Goal: Information Seeking & Learning: Learn about a topic

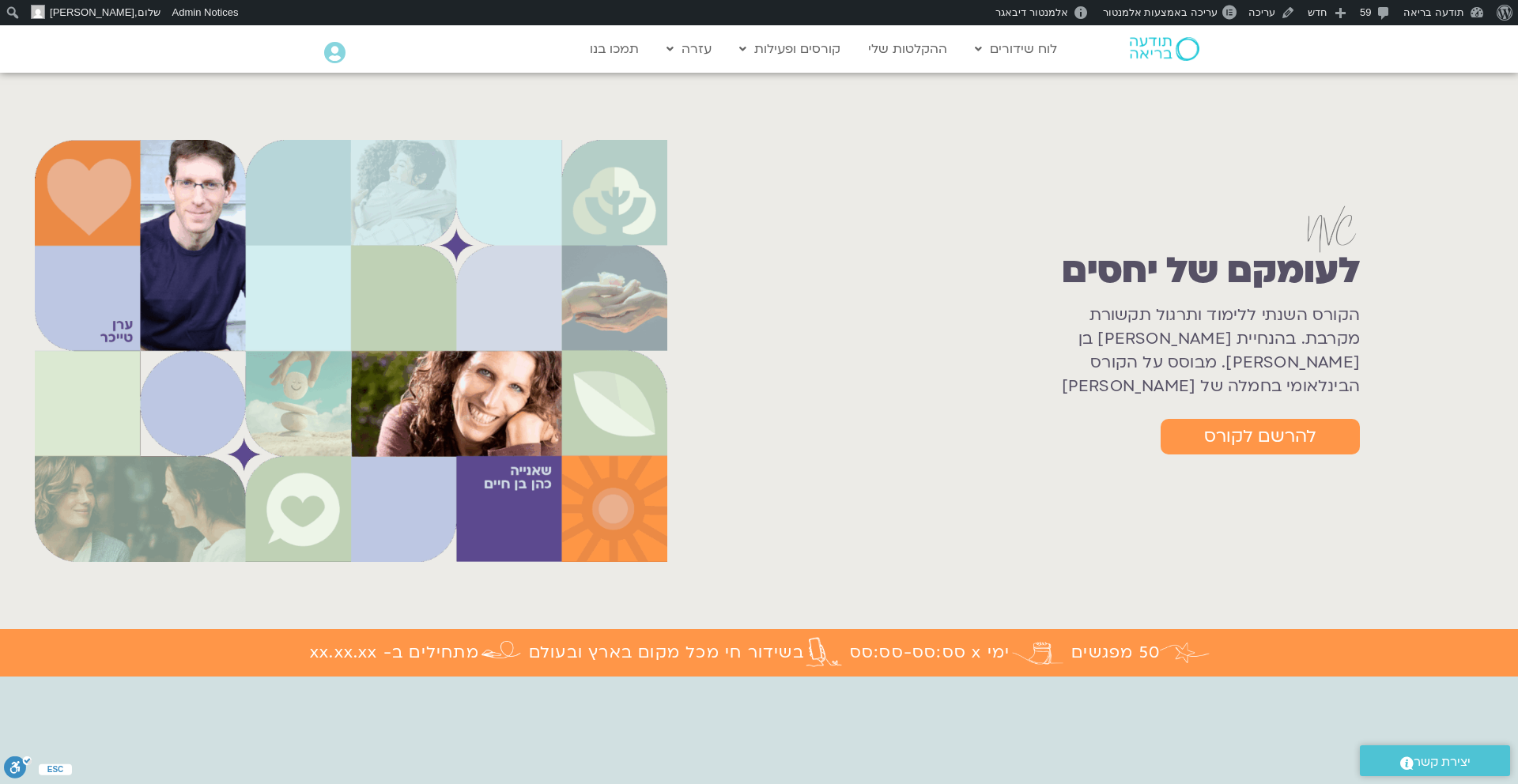
click at [1438, 111] on div "לעומקם של יחסים הקורס השנתי ללימוד ותרגול תקשורת מקרבת. בהנחיית שאנייה כהן בן ח…" at bounding box center [1101, 351] width 817 height 481
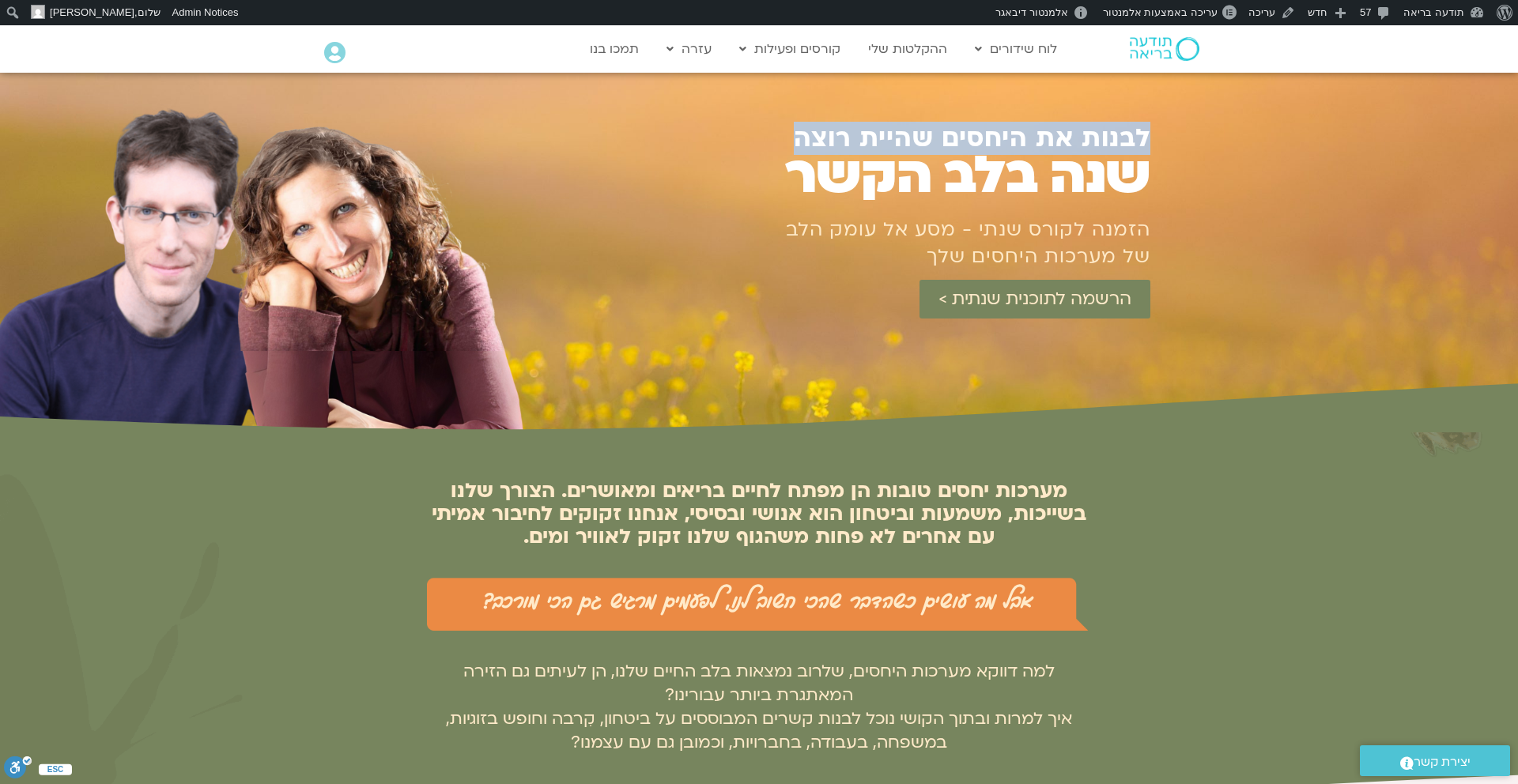
drag, startPoint x: 795, startPoint y: 133, endPoint x: 1153, endPoint y: 132, distance: 358.0
click at [1153, 132] on section "לבנות את היחסים שהיית רוצה שנה בלב הקשר הזמנה לקורס שנתי - מסע אל עומק הלב של מ…" at bounding box center [759, 253] width 1518 height 360
copy section "לבנות את היחסים שהיית רוצה"
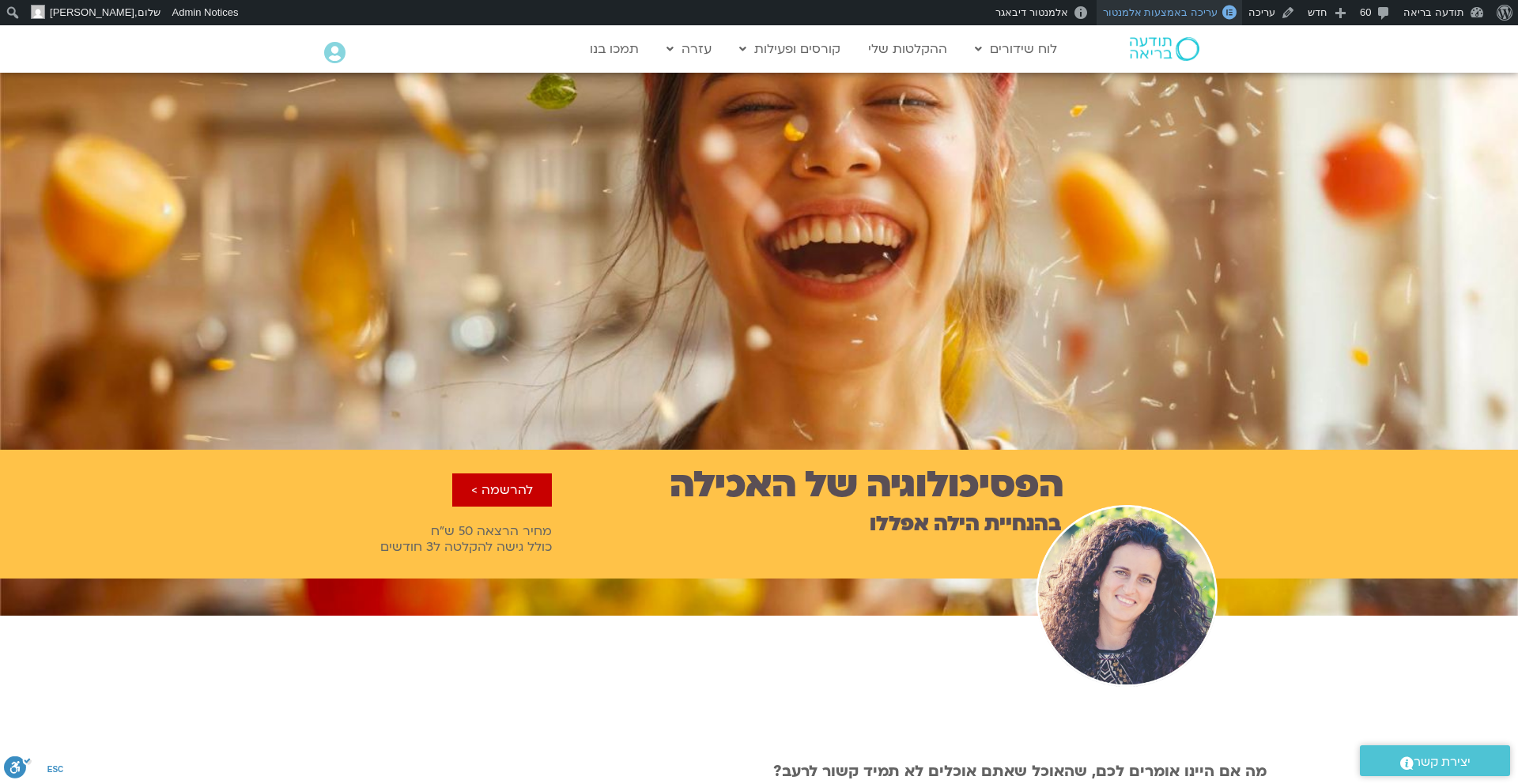
scroll to position [1, 0]
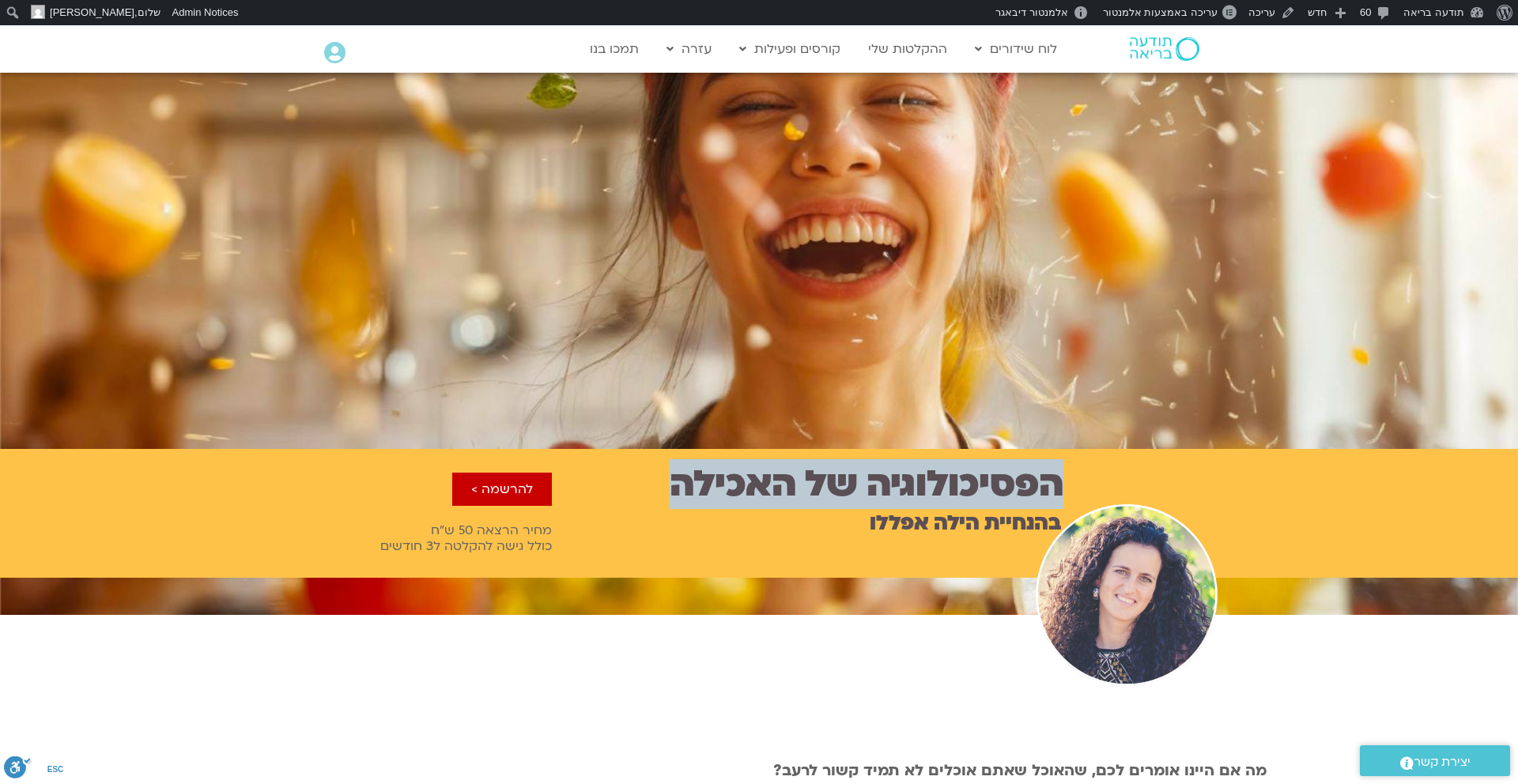
drag, startPoint x: 664, startPoint y: 494, endPoint x: 1080, endPoint y: 492, distance: 416.0
click at [1080, 492] on div "הפסיכולוגיה של האכילה בהנחיית [PERSON_NAME] להרשמה > מחיר הרצאה 50 ש״ח כולל גיש…" at bounding box center [759, 513] width 1077 height 129
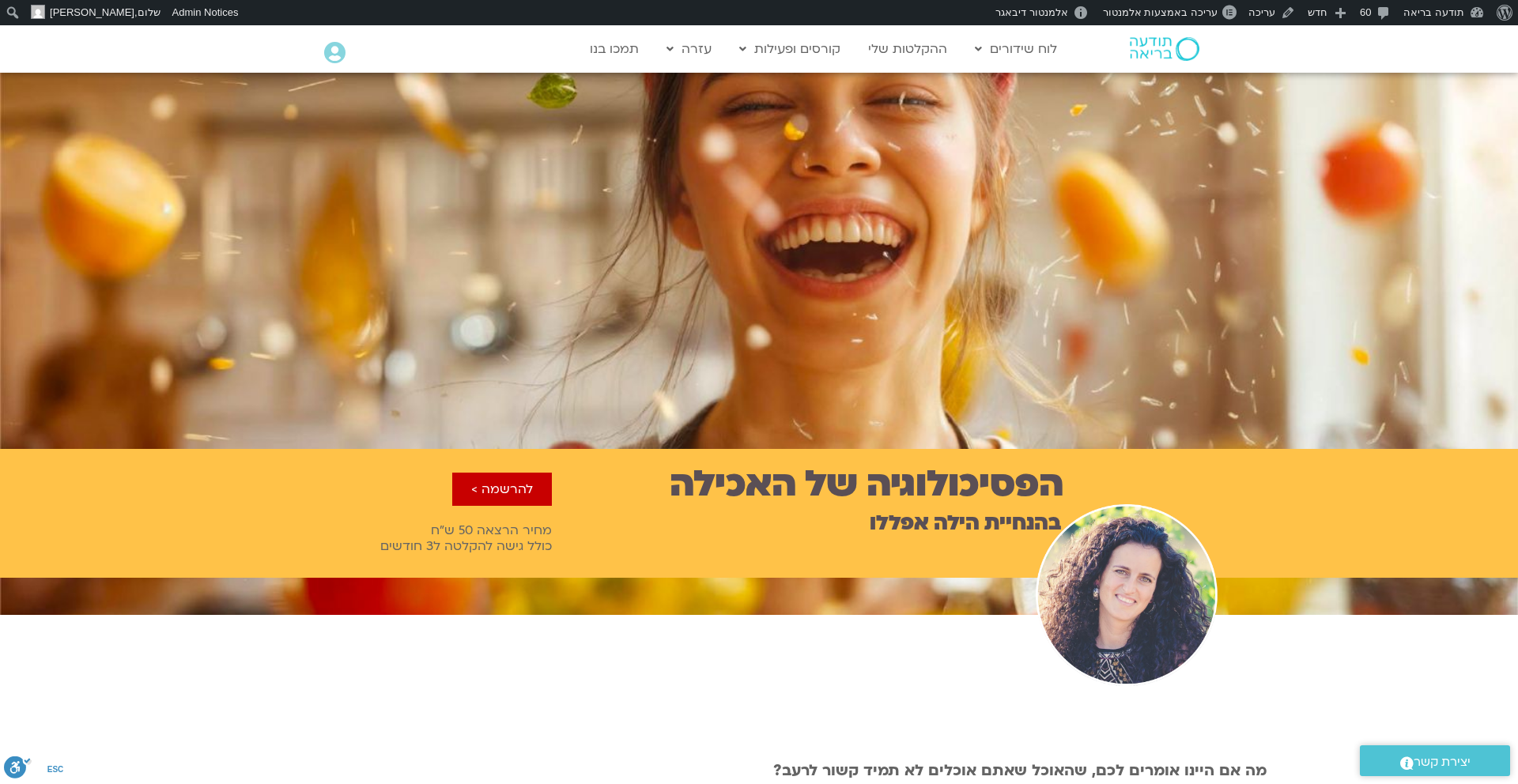
click at [907, 524] on div at bounding box center [1130, 556] width 632 height 104
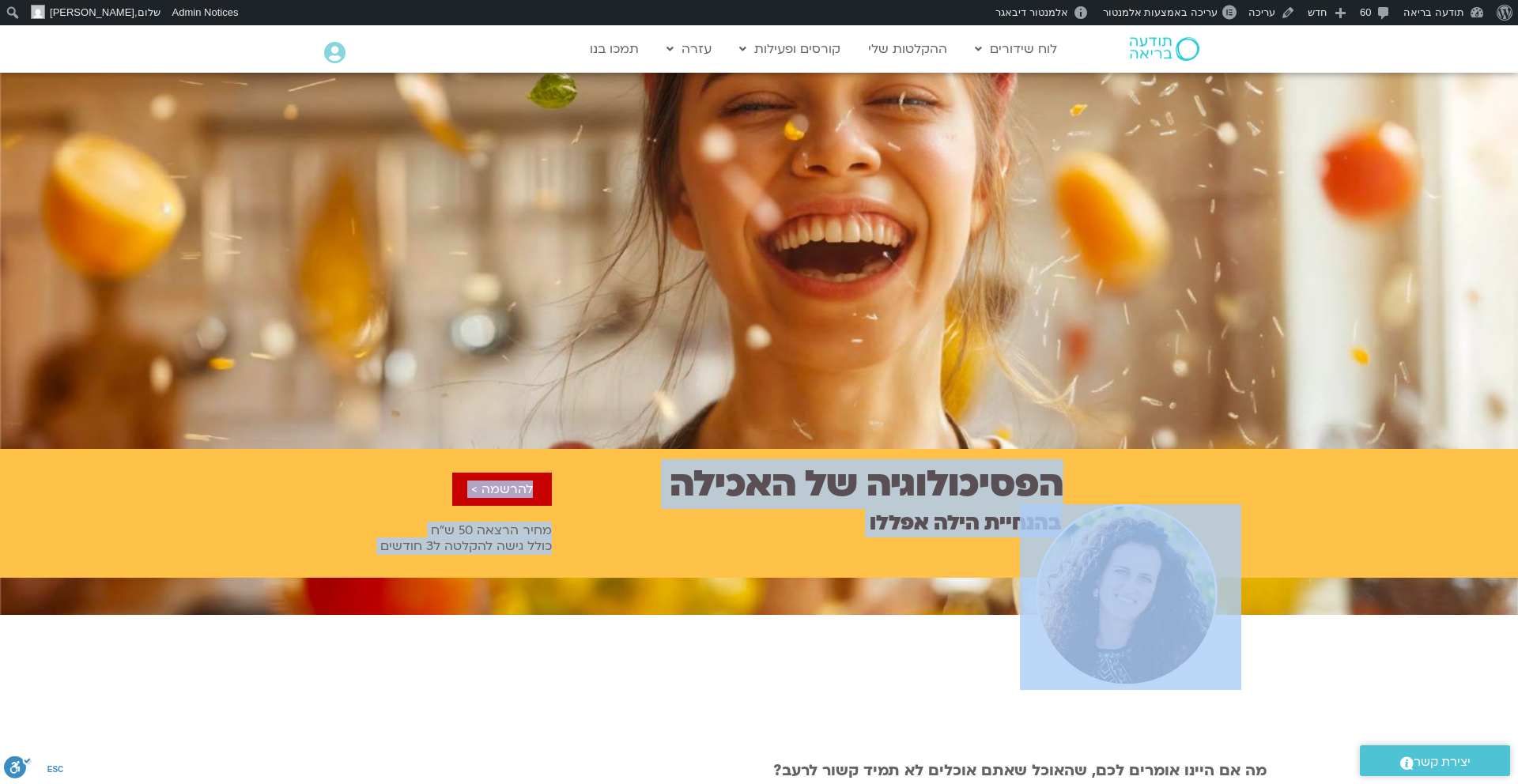
drag, startPoint x: 833, startPoint y: 521, endPoint x: 1118, endPoint y: 470, distance: 289.5
click at [1123, 471] on div "הפסיכולוגיה של האכילה בהנחיית הילה אפללו להרשמה > מחיר הרצאה 50 ש״ח כולל גישה ל…" at bounding box center [759, 715] width 1518 height 1325
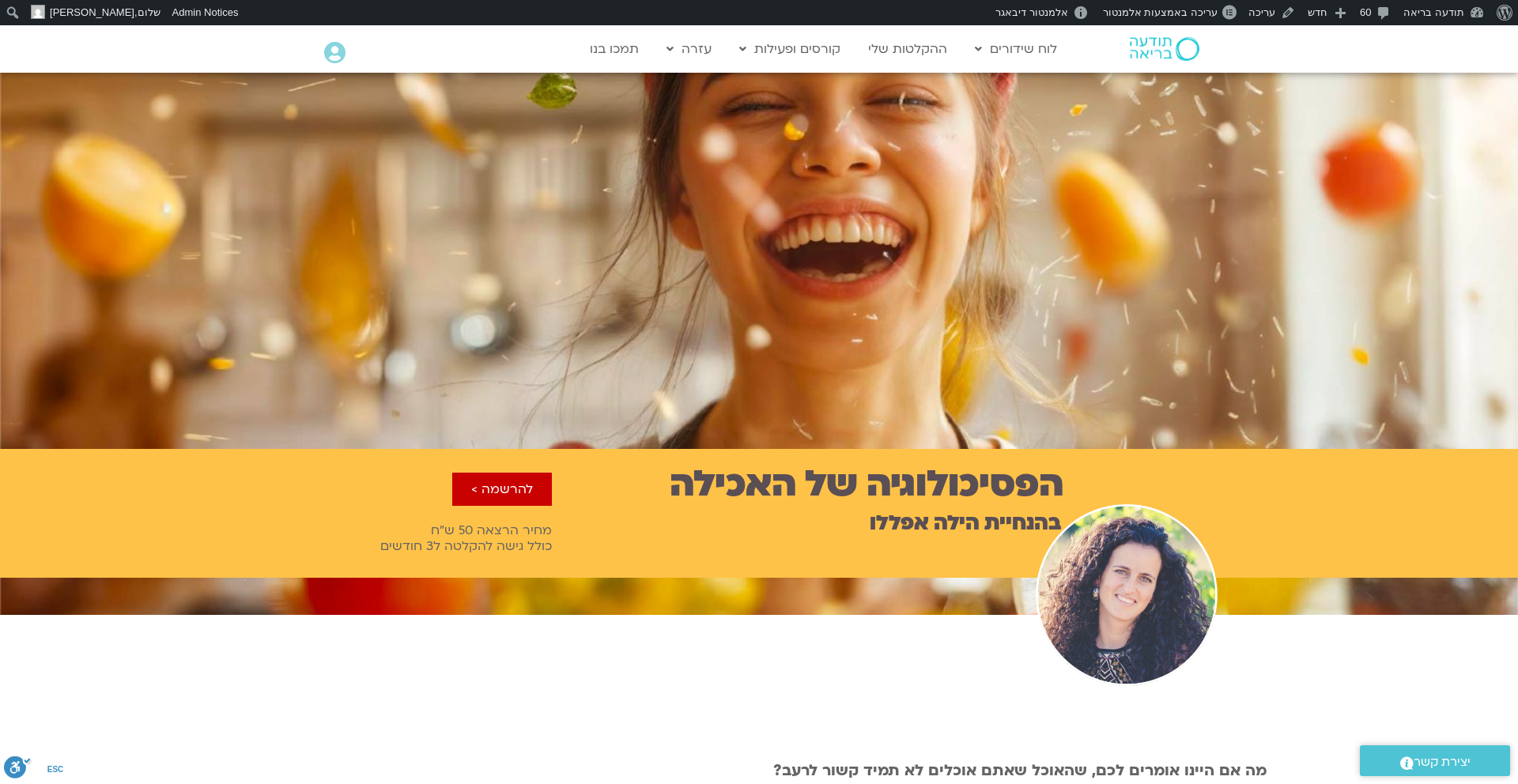
click at [1076, 462] on div "הפסיכולוגיה של האכילה בהנחיית הילה אפללו להרשמה > מחיר הרצאה 50 ש״ח כולל גישה ל…" at bounding box center [549, 514] width 1062 height 113
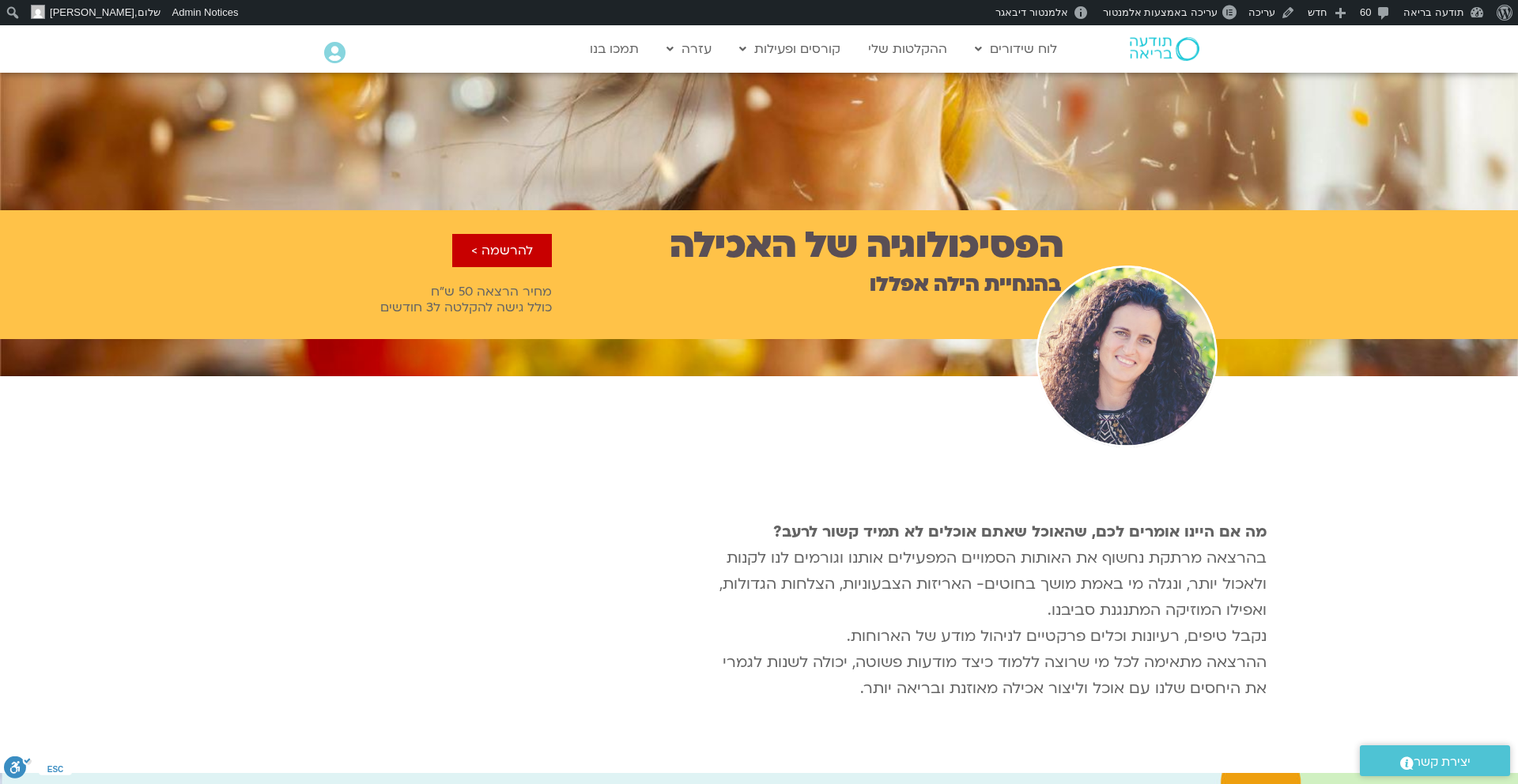
scroll to position [0, 0]
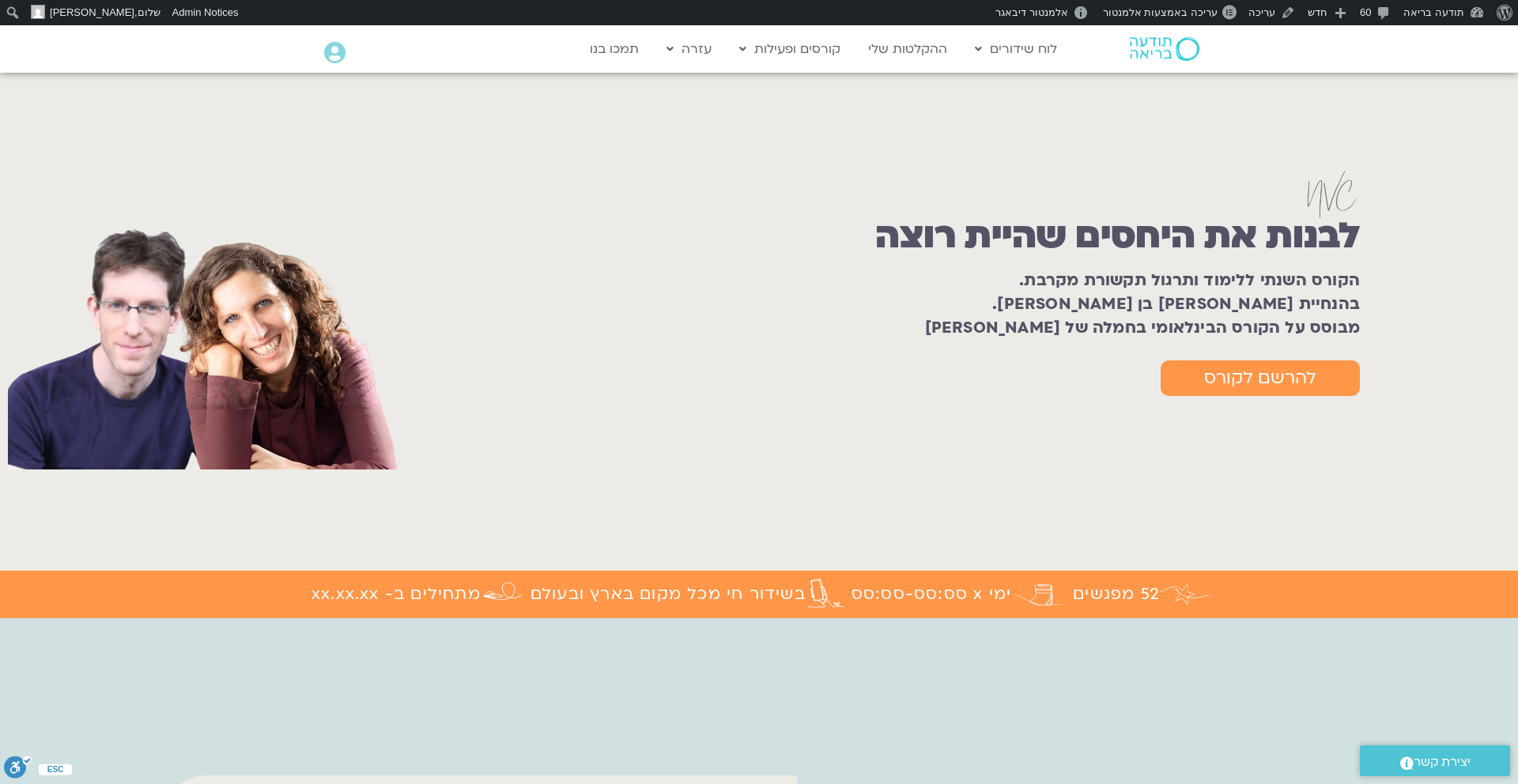
scroll to position [81, 0]
